Goal: Find specific page/section: Find specific page/section

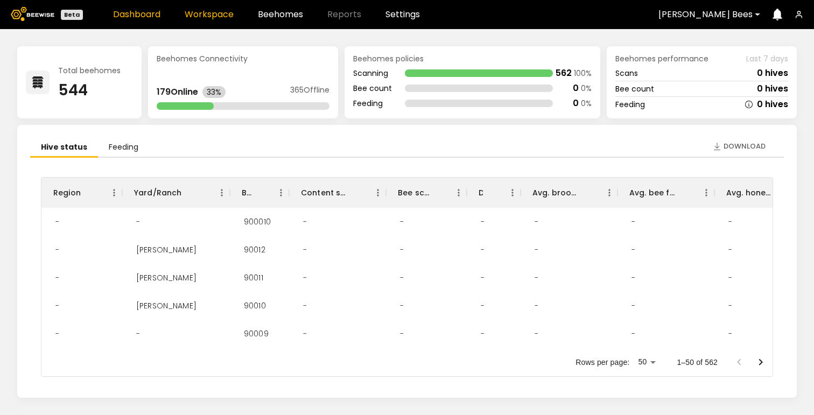
click at [210, 15] on link "Workspace" at bounding box center [209, 14] width 49 height 9
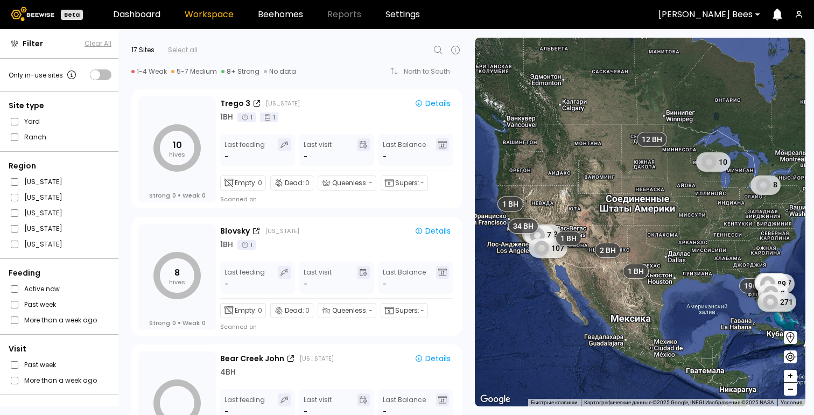
click at [438, 48] on icon at bounding box center [438, 50] width 13 height 13
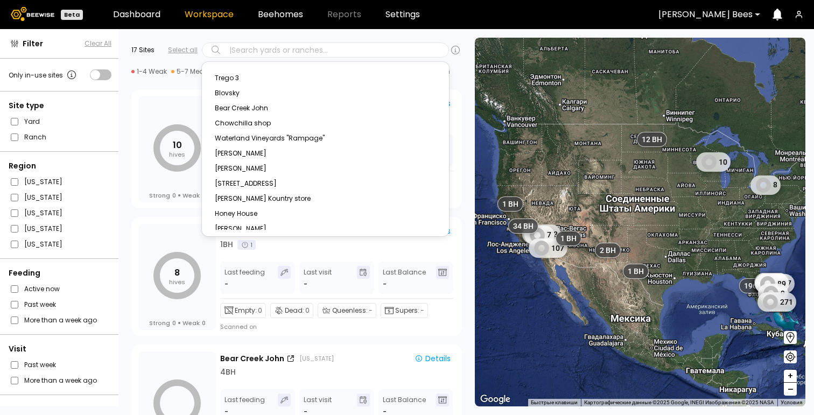
paste input "**********"
type input "**********"
type input "**"
click at [716, 15] on div at bounding box center [705, 15] width 94 height 10
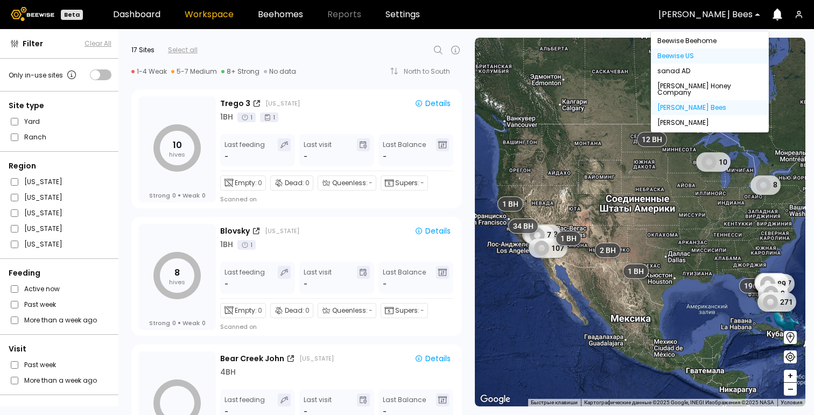
click at [708, 55] on div "Beewise US" at bounding box center [709, 56] width 105 height 6
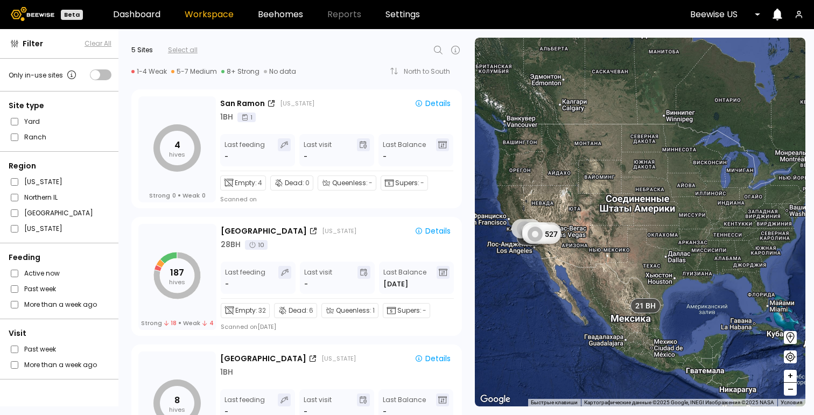
click at [433, 50] on icon at bounding box center [438, 50] width 13 height 13
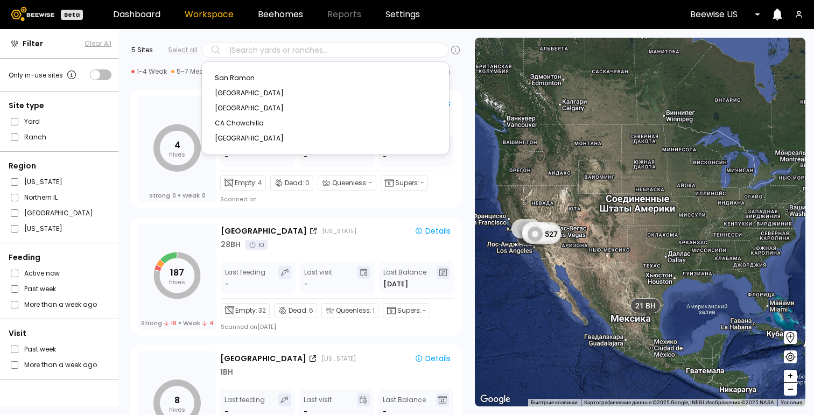
type input "**********"
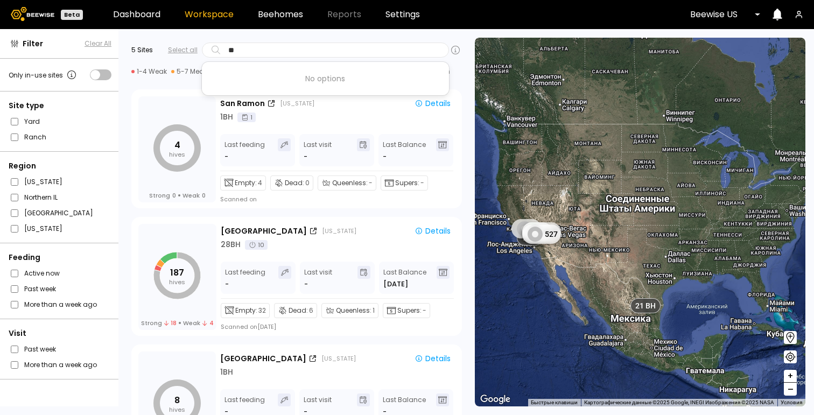
type input "*"
type input "****"
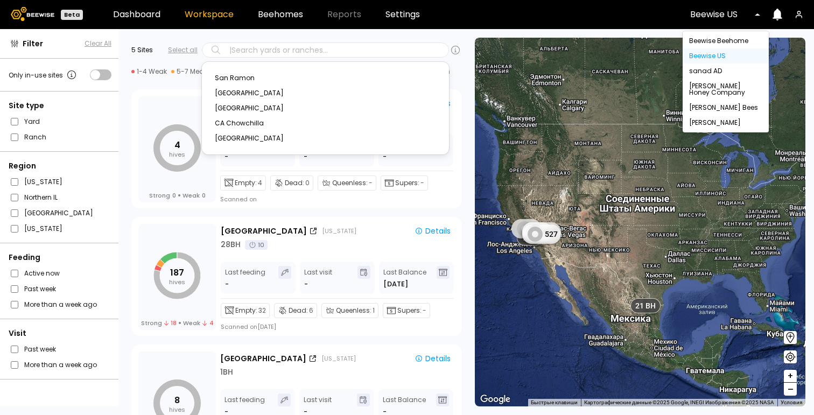
click at [723, 20] on div "Beewise US" at bounding box center [720, 14] width 77 height 25
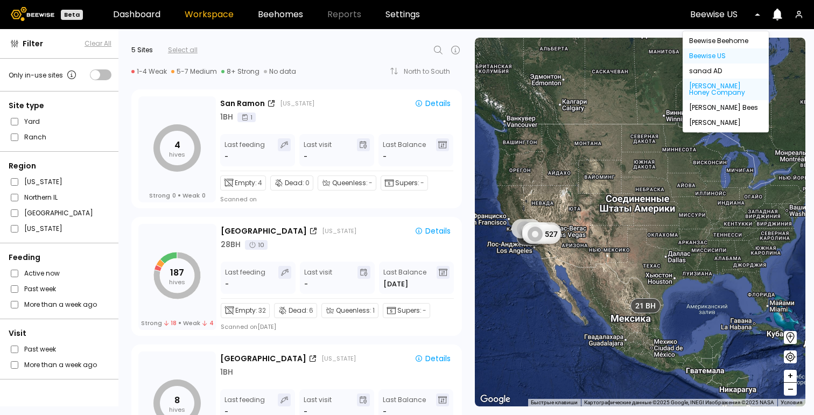
click at [728, 94] on div "Browning's Honey Company" at bounding box center [725, 89] width 73 height 13
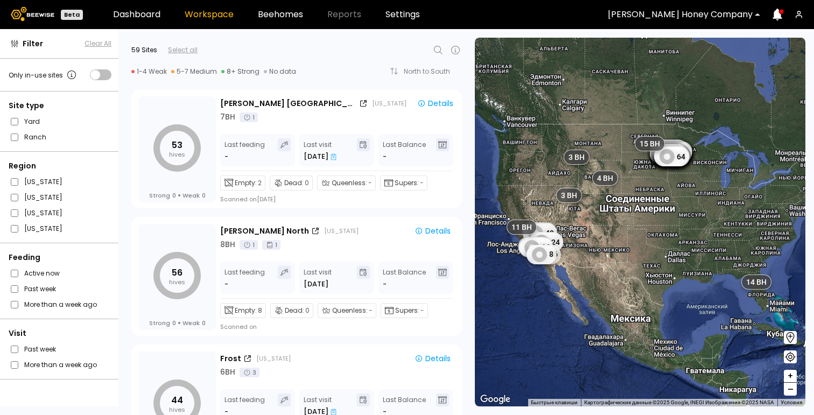
click at [438, 50] on icon at bounding box center [438, 50] width 13 height 13
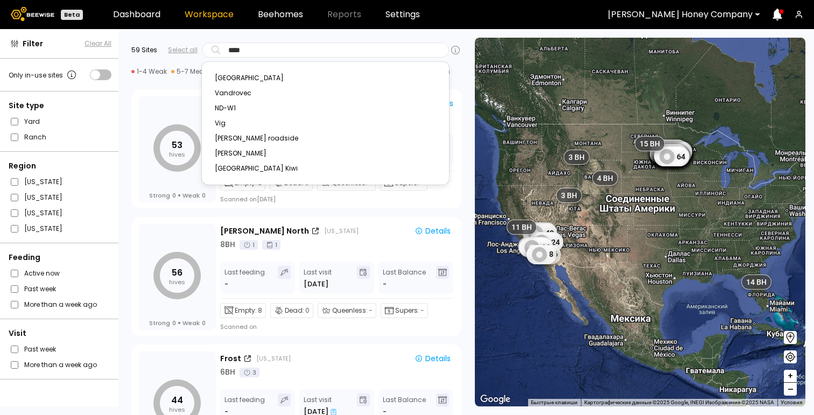
type input "*****"
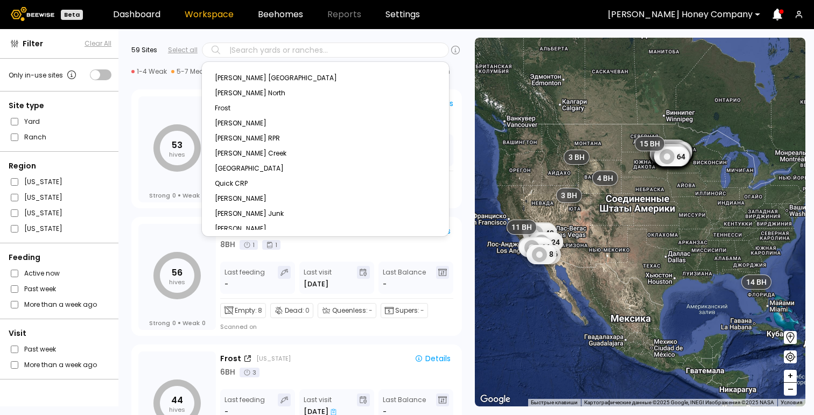
click at [661, 15] on div at bounding box center [680, 15] width 145 height 10
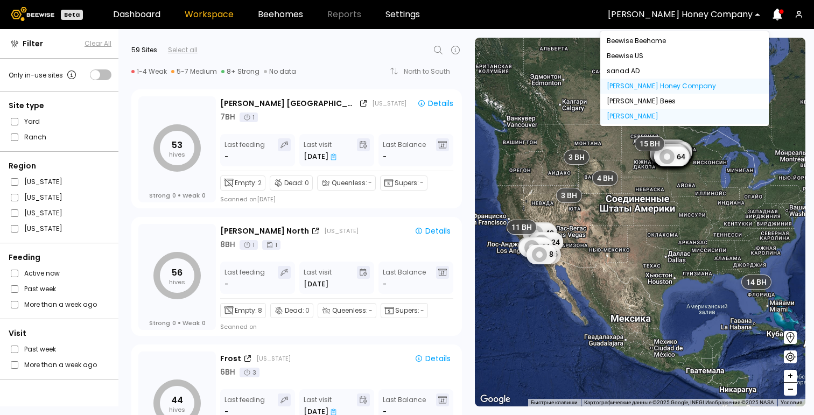
click at [672, 116] on div "[PERSON_NAME]" at bounding box center [685, 116] width 156 height 6
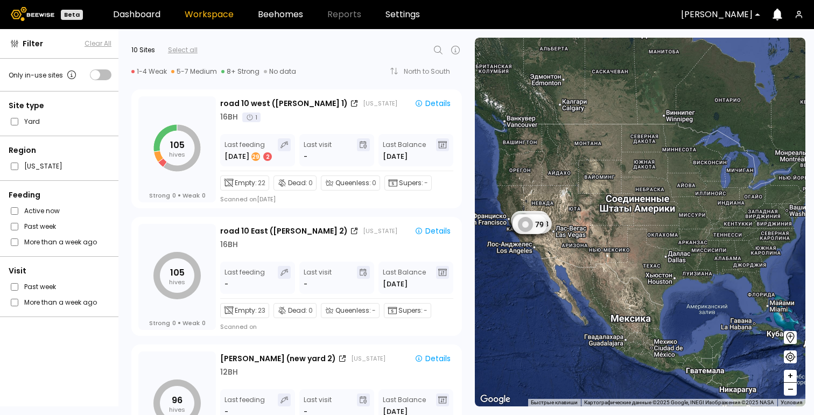
click at [434, 51] on icon at bounding box center [438, 50] width 13 height 13
paste input "**********"
type input "**********"
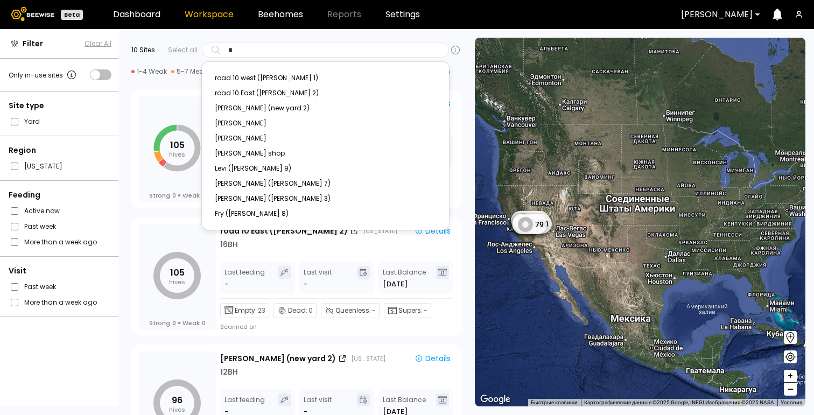
type input "**"
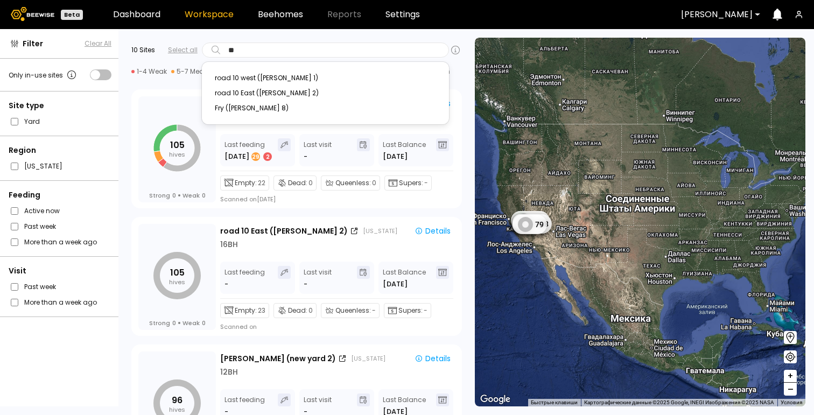
click at [276, 76] on div "road 10 west (Dixon 1)" at bounding box center [325, 78] width 221 height 6
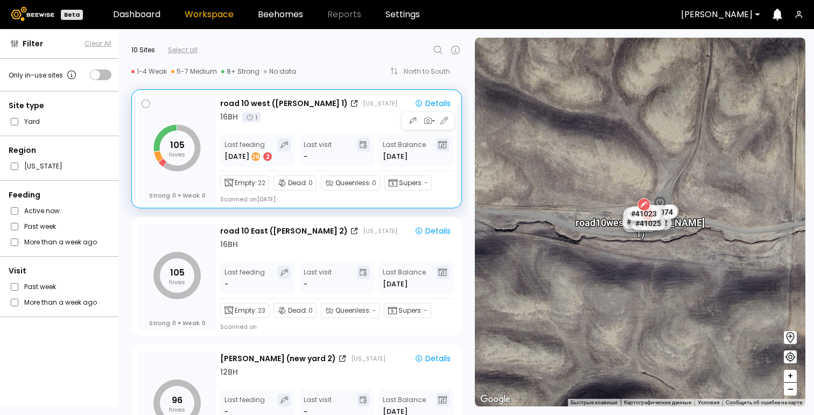
click at [292, 128] on div "road 10 west (Dixon 1) California Details 16 BH 1 Last feeding Sep 9 29 2 Last …" at bounding box center [337, 149] width 235 height 107
click at [416, 103] on icon "button" at bounding box center [418, 103] width 6 height 6
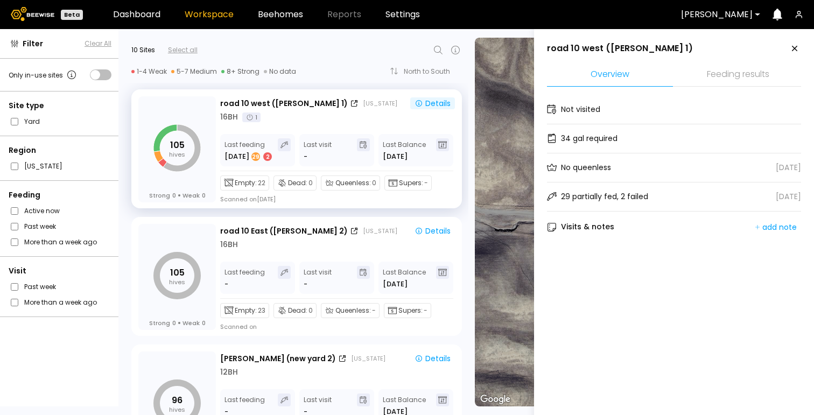
click at [735, 71] on li "Feeding results" at bounding box center [738, 75] width 126 height 23
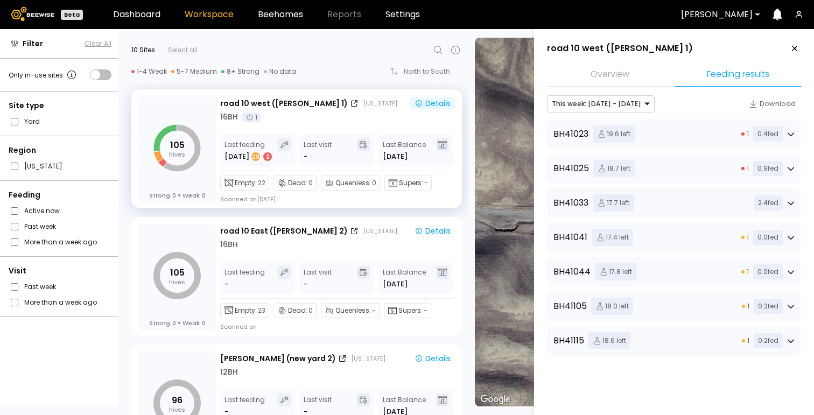
click at [621, 76] on li "Overview" at bounding box center [610, 75] width 126 height 23
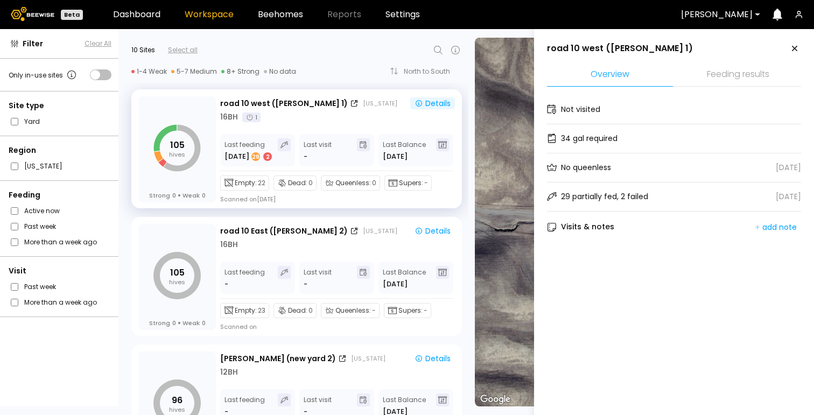
click at [717, 75] on li "Feeding results" at bounding box center [738, 75] width 126 height 23
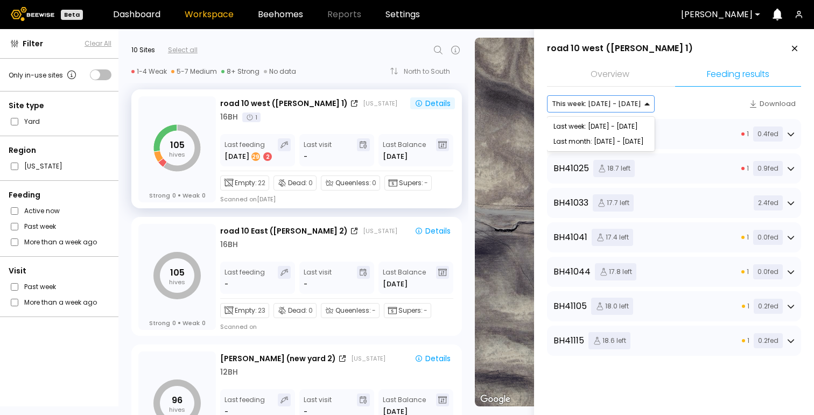
click at [605, 107] on div at bounding box center [596, 104] width 89 height 10
click at [610, 104] on div at bounding box center [596, 104] width 89 height 10
click at [288, 18] on link "Beehomes" at bounding box center [280, 14] width 45 height 9
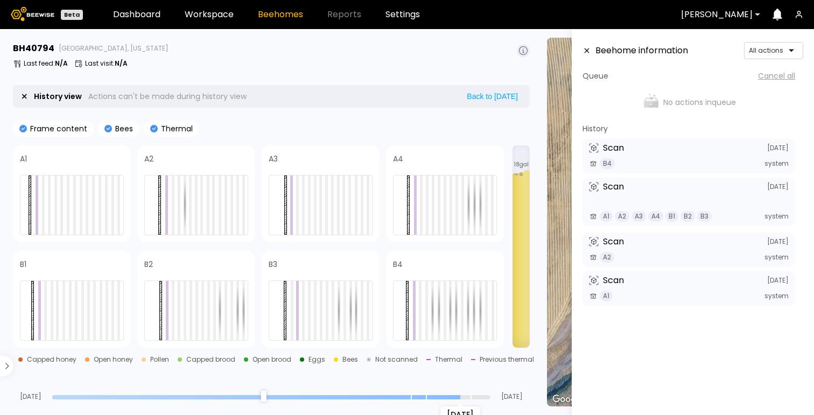
drag, startPoint x: 489, startPoint y: 399, endPoint x: 461, endPoint y: 397, distance: 28.0
click at [461, 397] on input "range" at bounding box center [271, 397] width 438 height 4
drag, startPoint x: 461, startPoint y: 397, endPoint x: 454, endPoint y: 397, distance: 6.5
click at [454, 397] on input "range" at bounding box center [271, 397] width 438 height 4
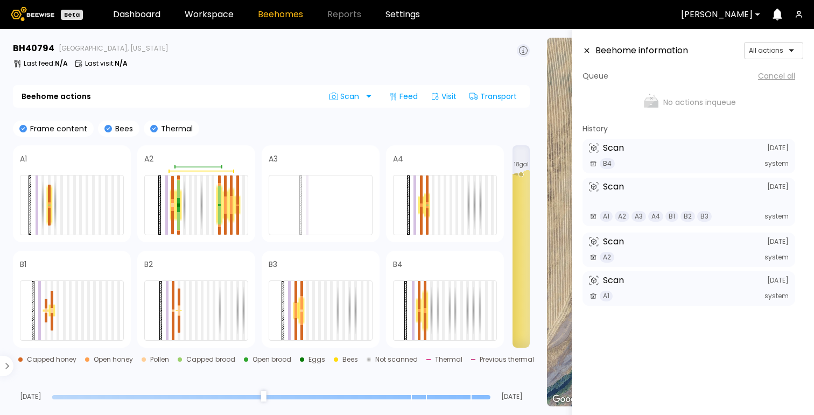
drag, startPoint x: 457, startPoint y: 397, endPoint x: 484, endPoint y: 398, distance: 26.4
click at [484, 398] on input "range" at bounding box center [271, 397] width 438 height 4
click at [48, 50] on h3 "BH 40794" at bounding box center [33, 48] width 41 height 9
copy h3 "40794"
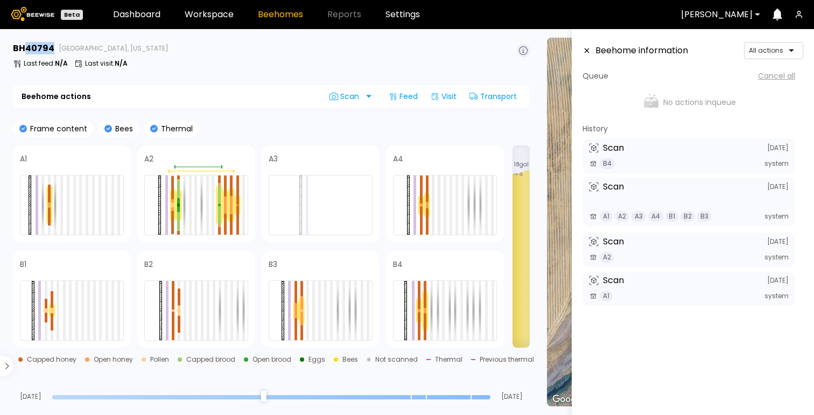
click at [488, 396] on input "range" at bounding box center [271, 397] width 438 height 4
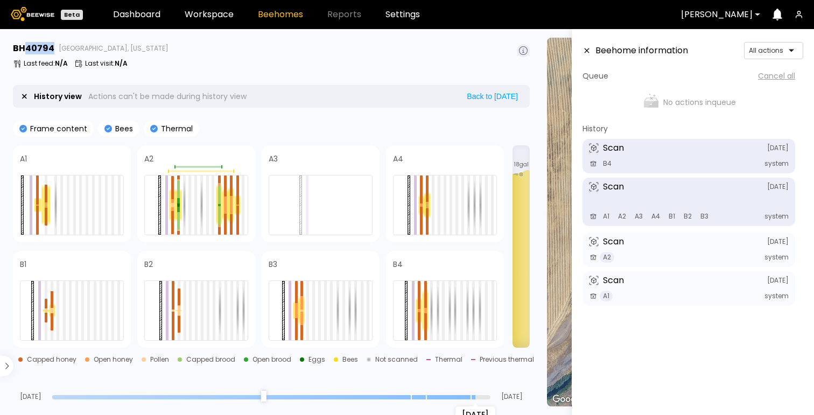
drag, startPoint x: 486, startPoint y: 396, endPoint x: 474, endPoint y: 397, distance: 11.9
click at [474, 397] on input "range" at bounding box center [271, 397] width 438 height 4
click at [476, 397] on input "range" at bounding box center [271, 397] width 438 height 4
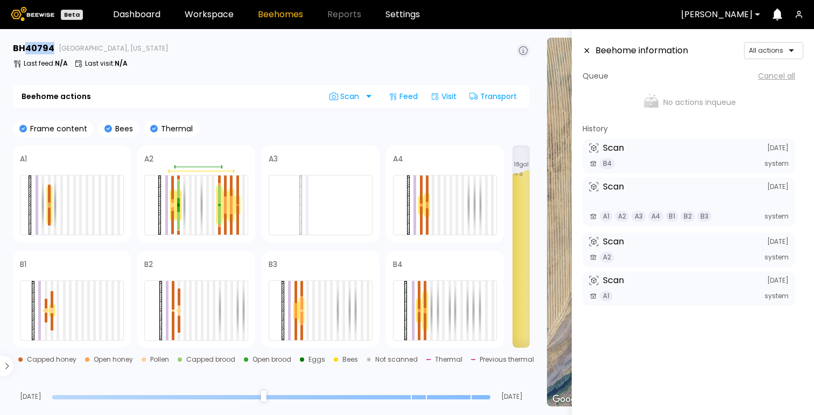
drag, startPoint x: 471, startPoint y: 397, endPoint x: 498, endPoint y: 394, distance: 27.0
click at [490, 395] on input "range" at bounding box center [271, 397] width 438 height 4
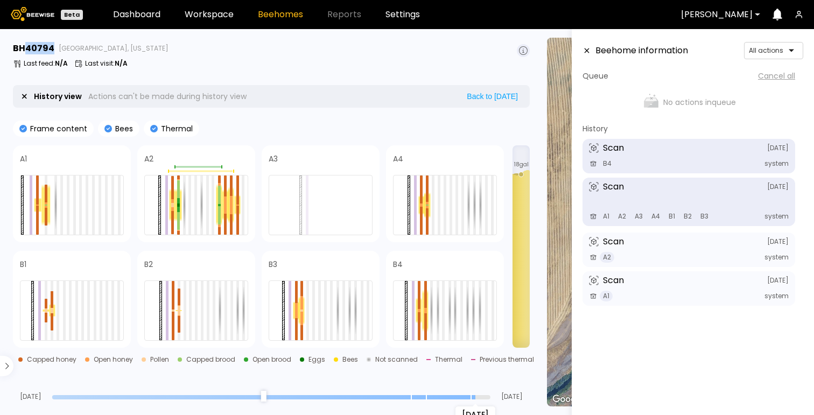
click at [473, 397] on input "range" at bounding box center [271, 397] width 438 height 4
click at [462, 396] on input "range" at bounding box center [271, 397] width 438 height 4
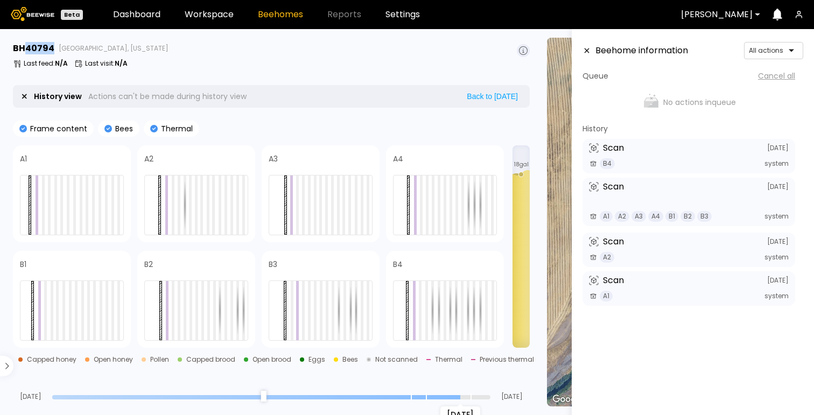
click at [473, 396] on input "range" at bounding box center [271, 397] width 438 height 4
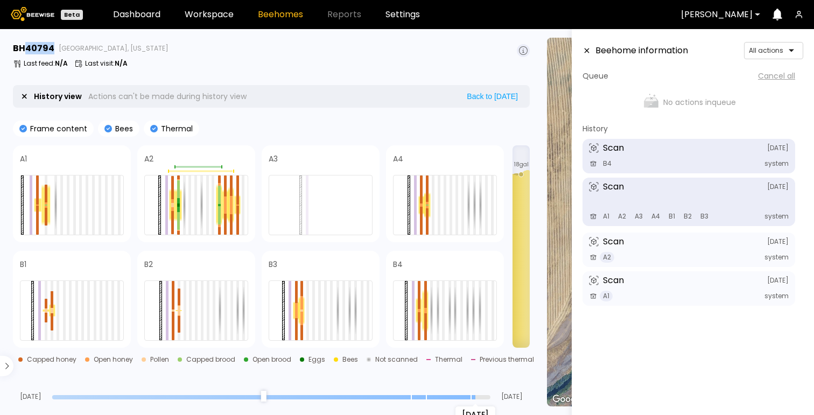
drag, startPoint x: 474, startPoint y: 396, endPoint x: 508, endPoint y: 396, distance: 33.9
click at [490, 396] on input "range" at bounding box center [271, 397] width 438 height 4
click at [478, 397] on input "range" at bounding box center [271, 397] width 438 height 4
click at [485, 395] on input "range" at bounding box center [271, 397] width 438 height 4
click at [468, 395] on input "range" at bounding box center [271, 397] width 438 height 4
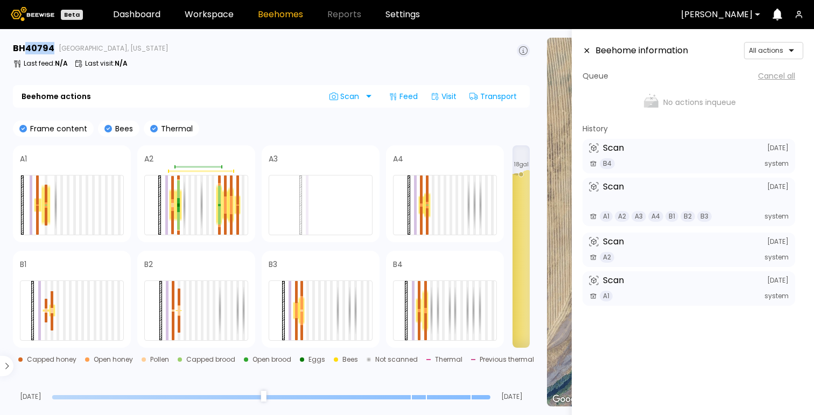
type input "*"
click at [481, 395] on input "range" at bounding box center [271, 397] width 438 height 4
click at [474, 58] on div "BH [GEOGRAPHIC_DATA], [US_STATE] Last feed : N/A Last visit : N/A" at bounding box center [271, 57] width 517 height 30
click at [39, 46] on h3 "BH 40794" at bounding box center [33, 48] width 41 height 9
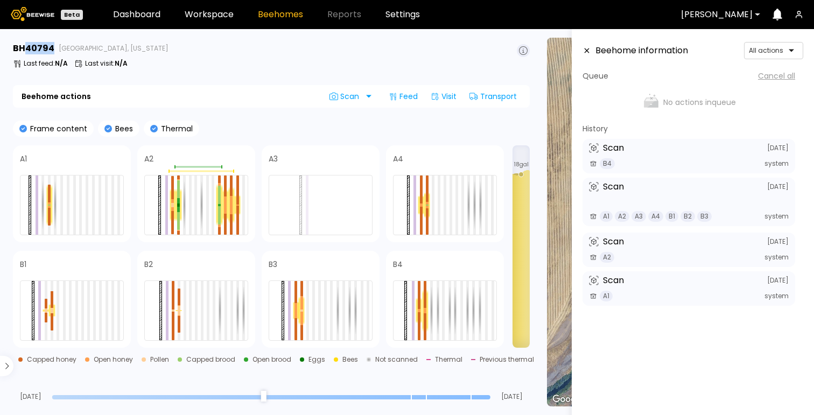
copy h3 "40794"
